Goal: Information Seeking & Learning: Learn about a topic

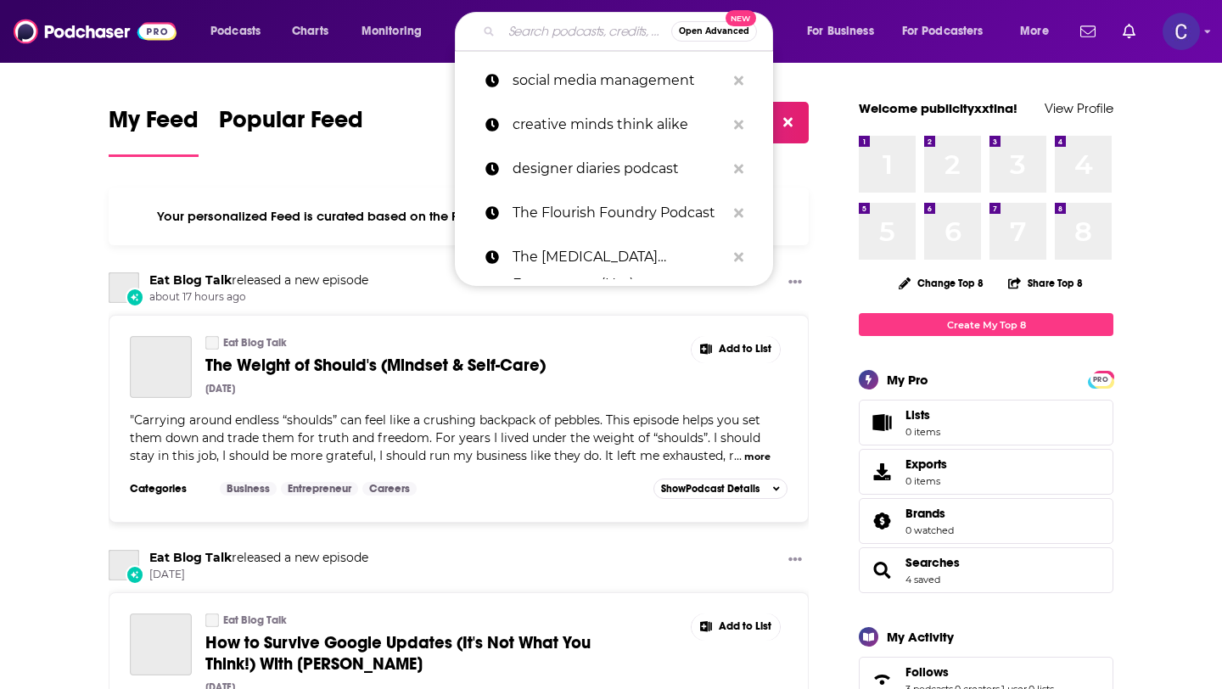
click at [567, 29] on input "Search podcasts, credits, & more..." at bounding box center [587, 31] width 170 height 27
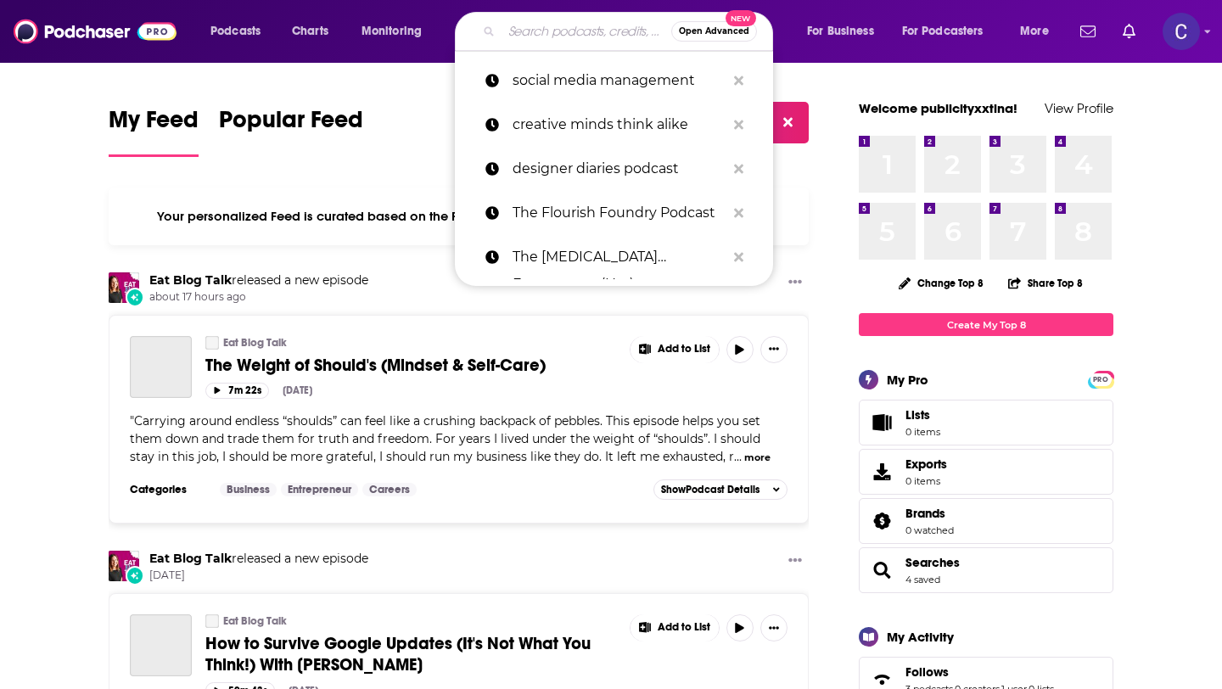
paste input "The Unfinished Idea"
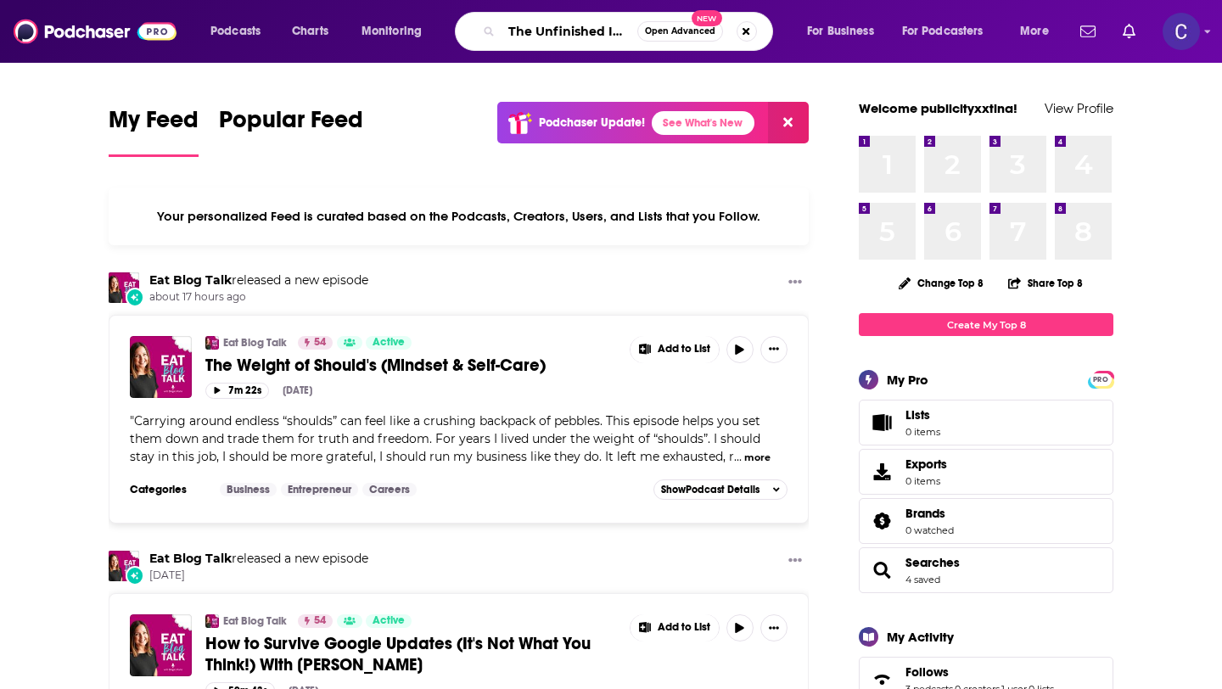
type input "The Unfinished Idea"
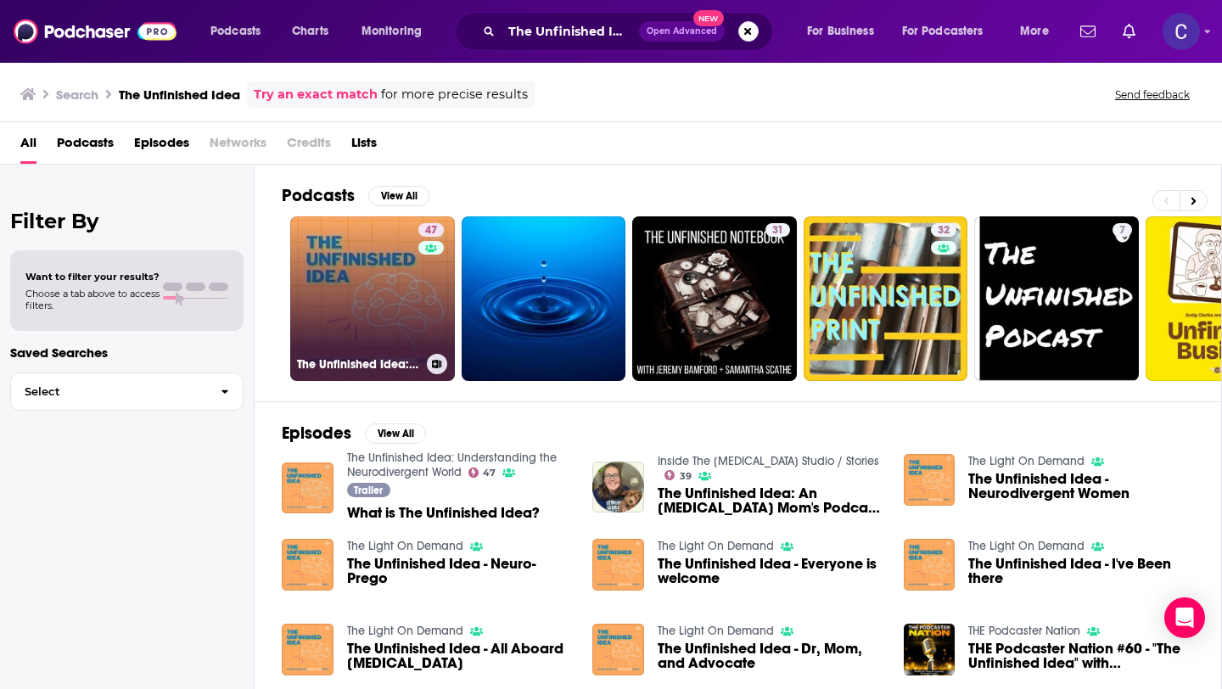
click at [406, 260] on link "47 The Unfinished Idea: Understanding the Neurodivergent World" at bounding box center [372, 298] width 165 height 165
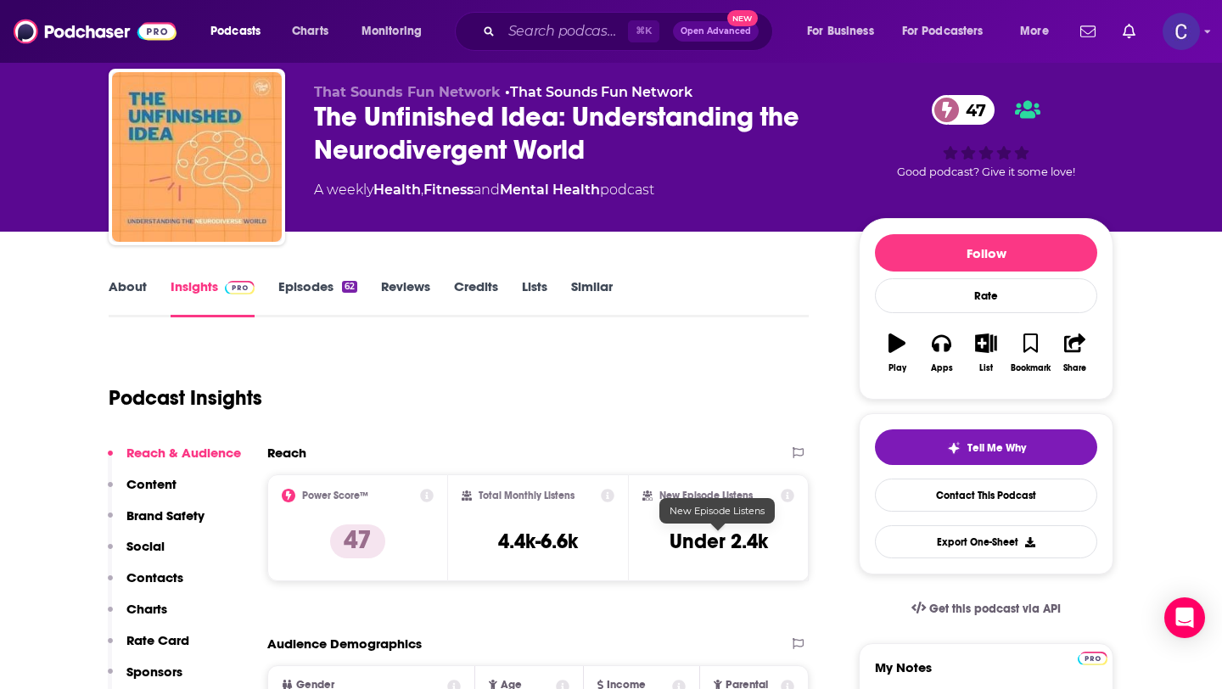
scroll to position [147, 0]
